Goal: Transaction & Acquisition: Purchase product/service

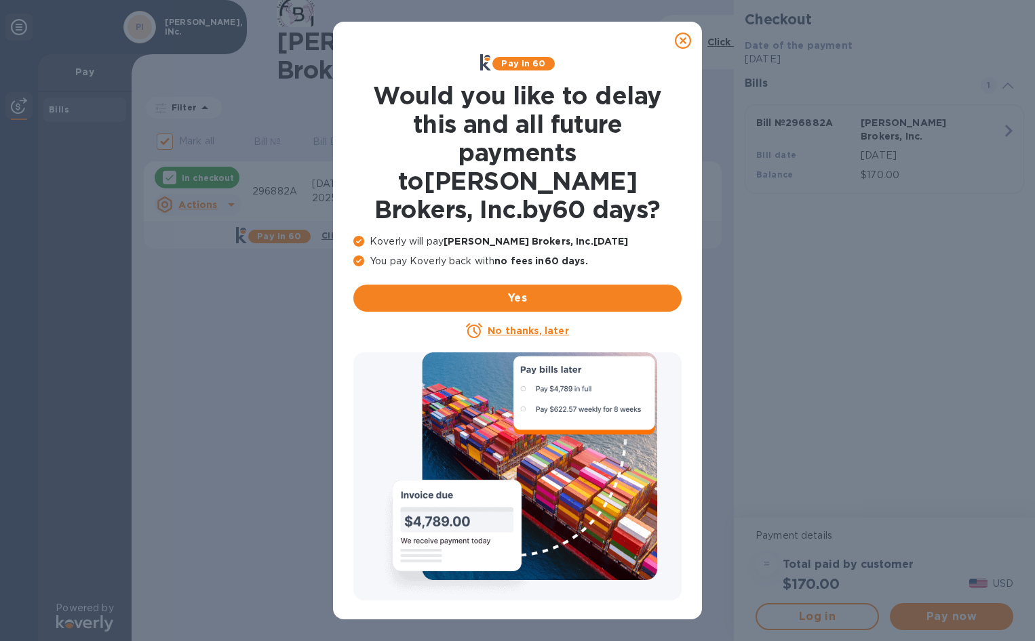
click at [534, 325] on u "No thanks, later" at bounding box center [527, 330] width 81 height 11
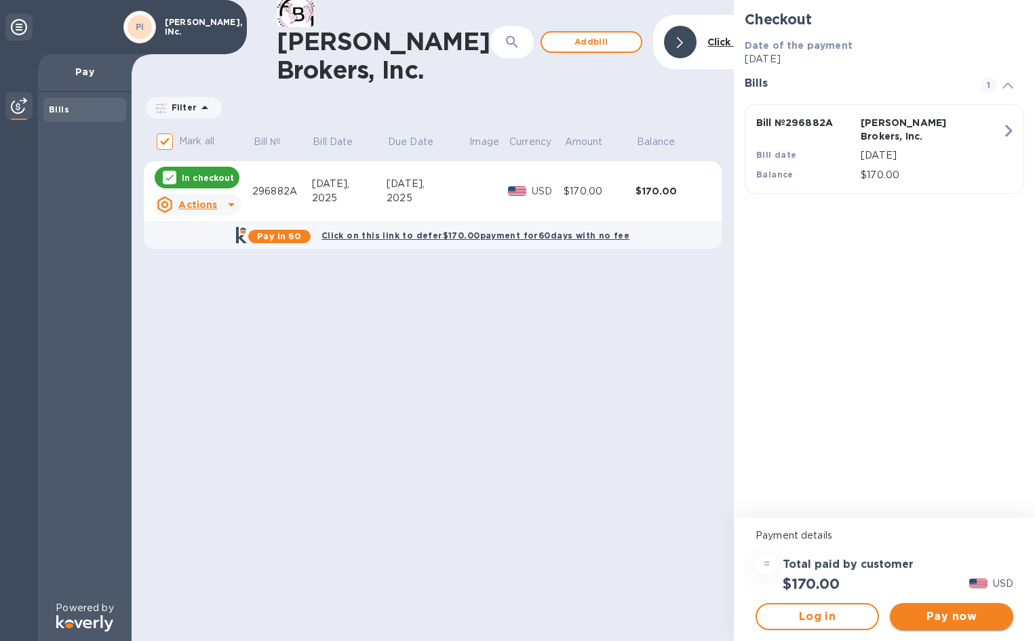
click at [938, 612] on span "Pay now" at bounding box center [951, 617] width 102 height 16
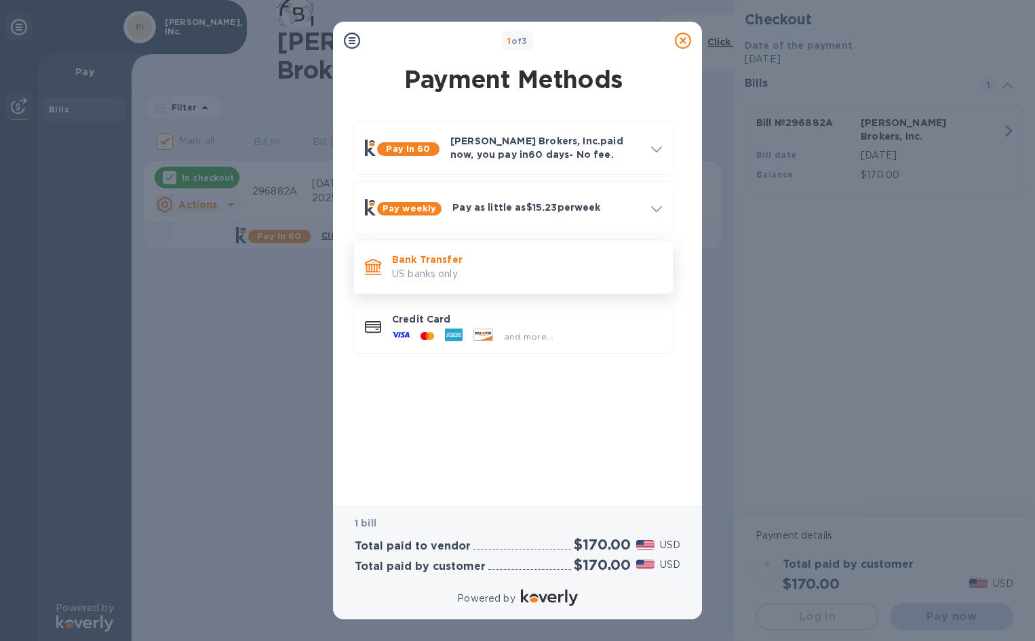
click at [439, 270] on p "US banks only." at bounding box center [527, 274] width 270 height 14
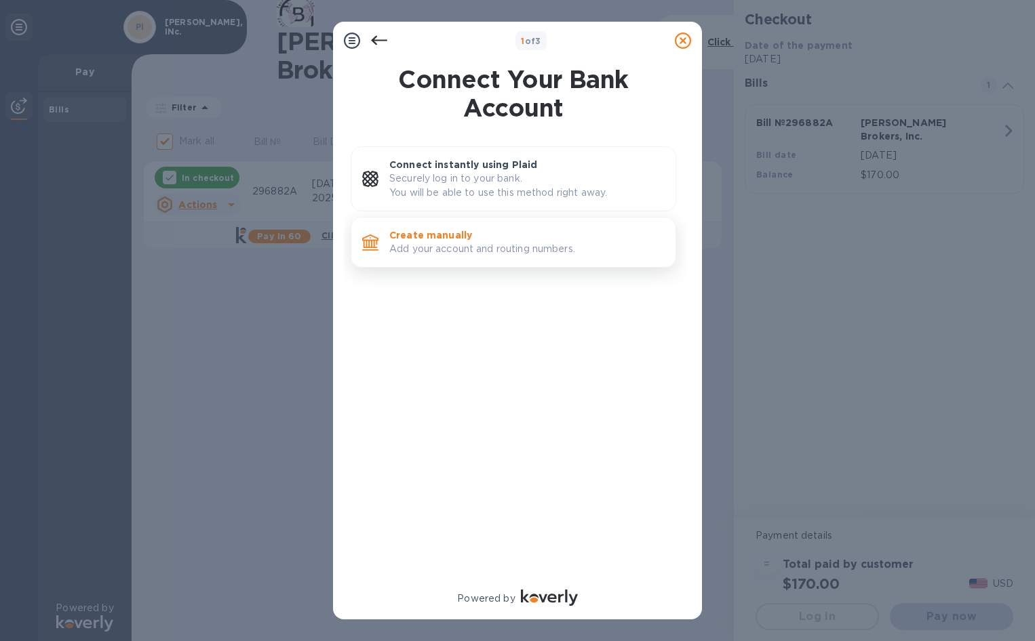
click at [469, 239] on p "Create manually" at bounding box center [526, 235] width 275 height 14
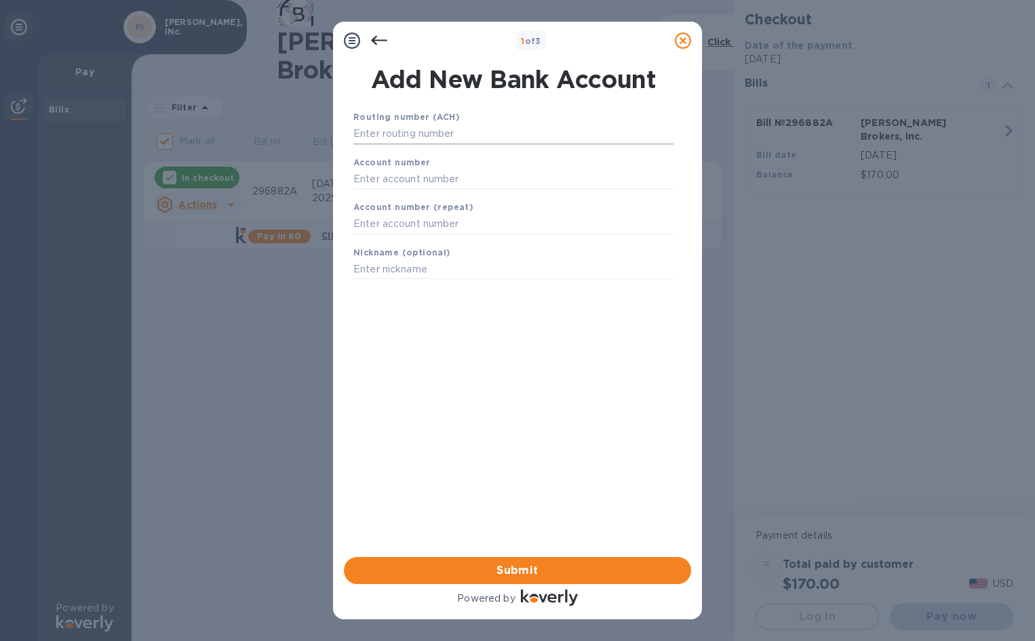
click at [473, 134] on input "text" at bounding box center [513, 134] width 320 height 20
type input "122016066"
click at [445, 198] on input "text" at bounding box center [513, 196] width 320 height 20
type input "006524052"
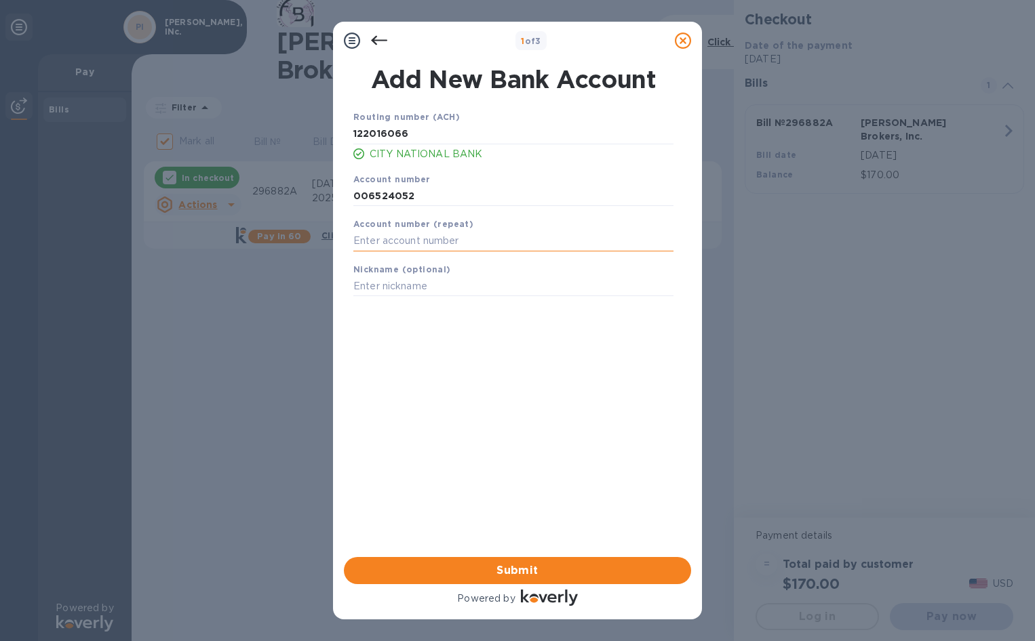
click at [403, 237] on input "text" at bounding box center [513, 241] width 320 height 20
type input "006524052"
click at [488, 567] on span "Submit" at bounding box center [517, 571] width 325 height 16
